Goal: Task Accomplishment & Management: Use online tool/utility

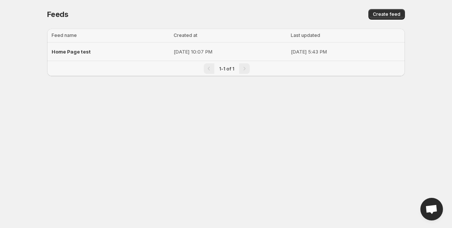
click at [84, 52] on span "Home Page test" at bounding box center [71, 52] width 39 height 6
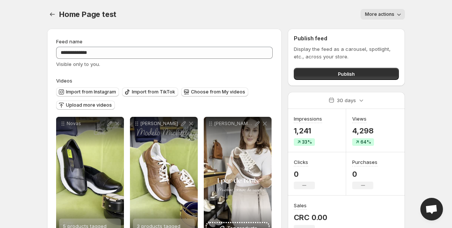
click at [437, 121] on body "**********" at bounding box center [226, 114] width 452 height 228
click at [420, 158] on body "**********" at bounding box center [226, 114] width 452 height 228
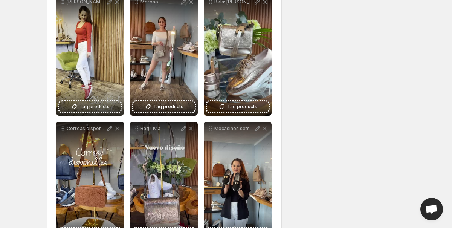
scroll to position [241, 0]
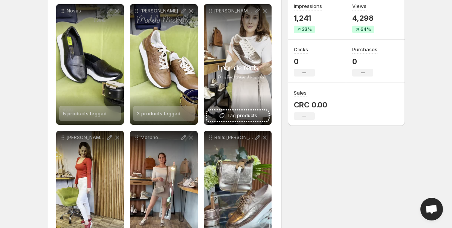
scroll to position [90, 0]
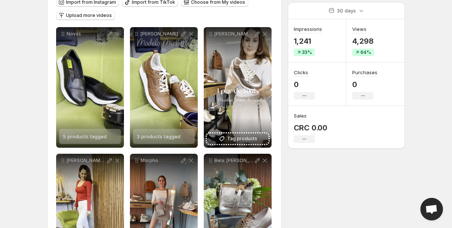
click at [441, 82] on body "**********" at bounding box center [226, 24] width 452 height 228
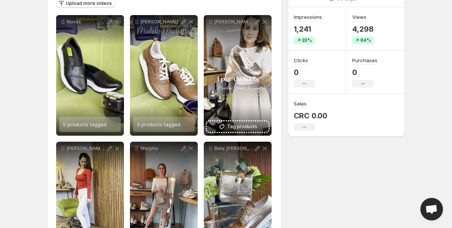
scroll to position [105, 0]
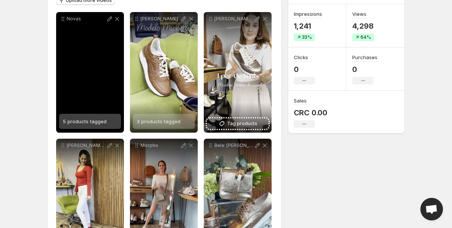
click at [98, 122] on span "5 products tagged" at bounding box center [85, 121] width 44 height 6
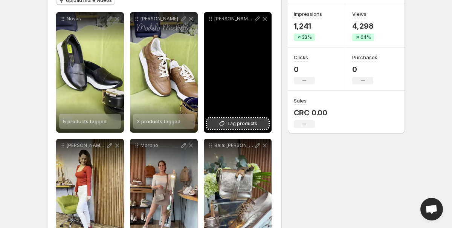
click at [230, 121] on span "Tag products" at bounding box center [242, 124] width 30 height 8
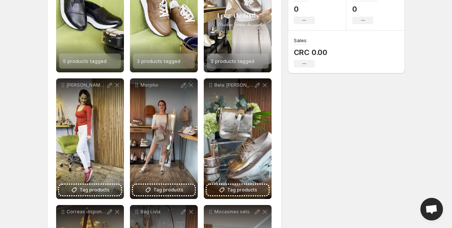
scroll to position [165, 0]
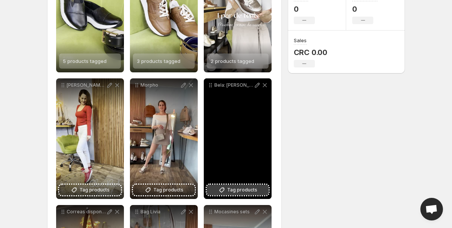
click at [248, 194] on button "Tag products" at bounding box center [238, 190] width 62 height 11
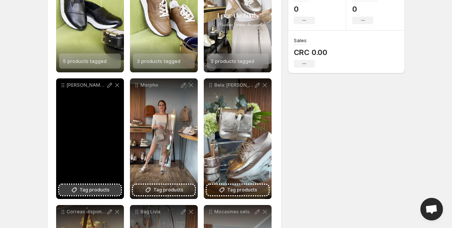
click at [86, 188] on span "Tag products" at bounding box center [94, 190] width 30 height 8
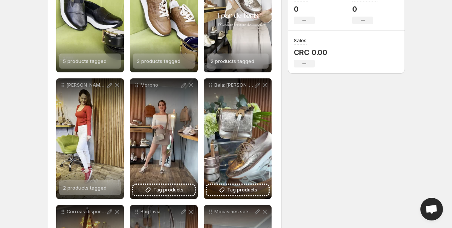
scroll to position [0, 0]
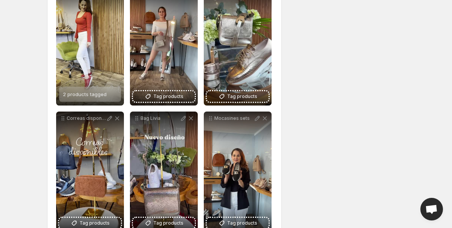
scroll to position [256, 0]
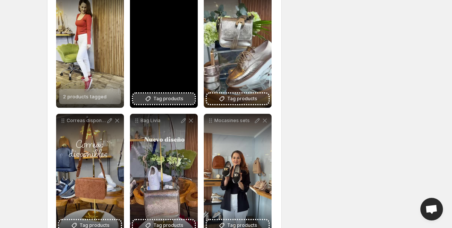
click at [159, 99] on span "Tag products" at bounding box center [168, 99] width 30 height 8
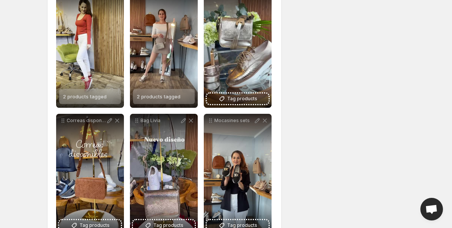
scroll to position [0, 0]
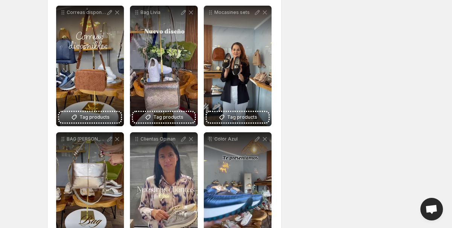
scroll to position [362, 0]
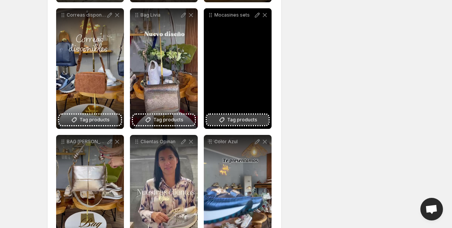
click at [252, 119] on span "Tag products" at bounding box center [242, 120] width 30 height 8
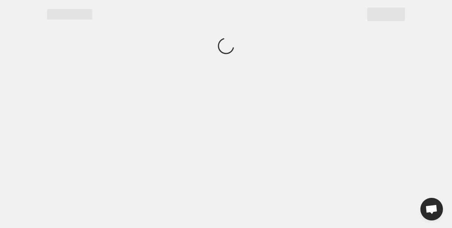
scroll to position [0, 0]
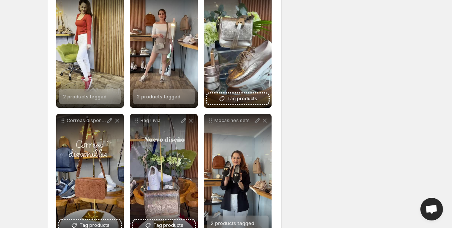
scroll to position [271, 0]
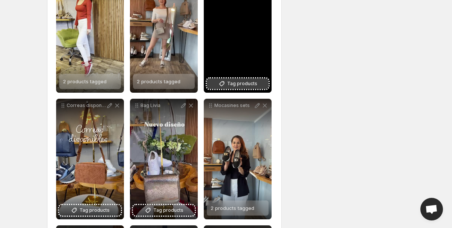
click at [251, 80] on span "Tag products" at bounding box center [242, 84] width 30 height 8
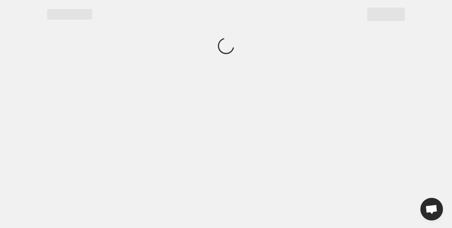
scroll to position [0, 0]
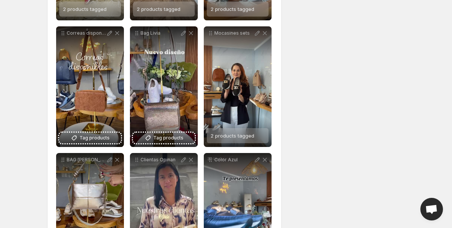
scroll to position [347, 0]
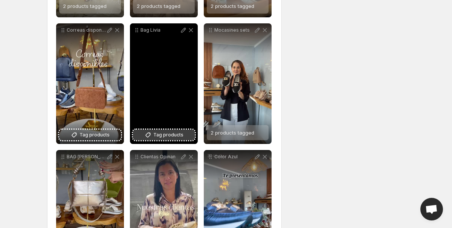
click at [158, 137] on span "Tag products" at bounding box center [168, 135] width 30 height 8
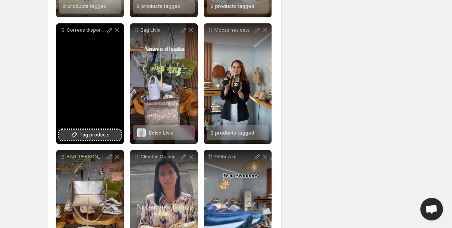
click at [105, 136] on span "Tag products" at bounding box center [94, 135] width 30 height 8
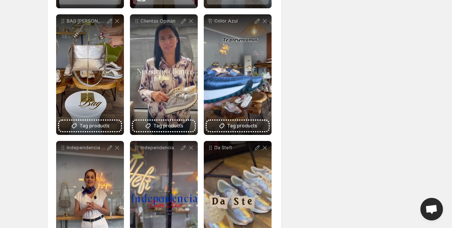
scroll to position [497, 0]
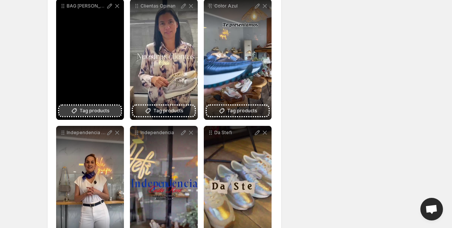
click at [99, 110] on span "Tag products" at bounding box center [94, 111] width 30 height 8
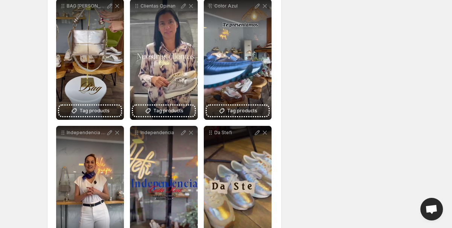
click at [285, 134] on div "**********" at bounding box center [223, 84] width 364 height 1119
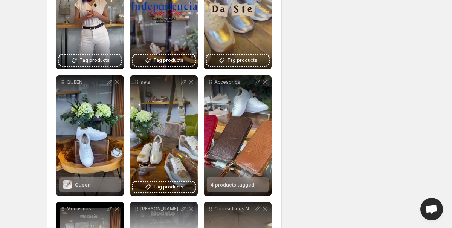
scroll to position [708, 0]
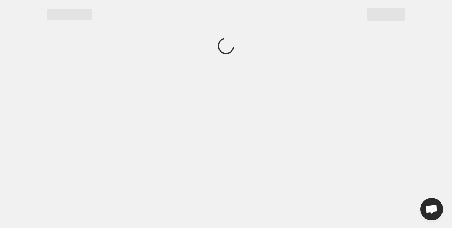
scroll to position [0, 0]
